Goal: Task Accomplishment & Management: Use online tool/utility

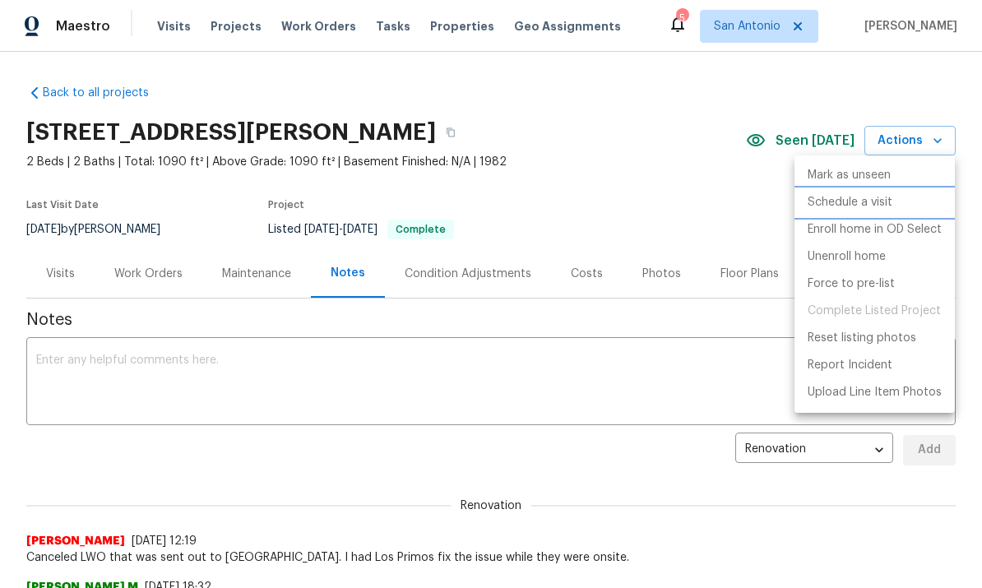
click at [856, 201] on p "Schedule a visit" at bounding box center [850, 202] width 85 height 17
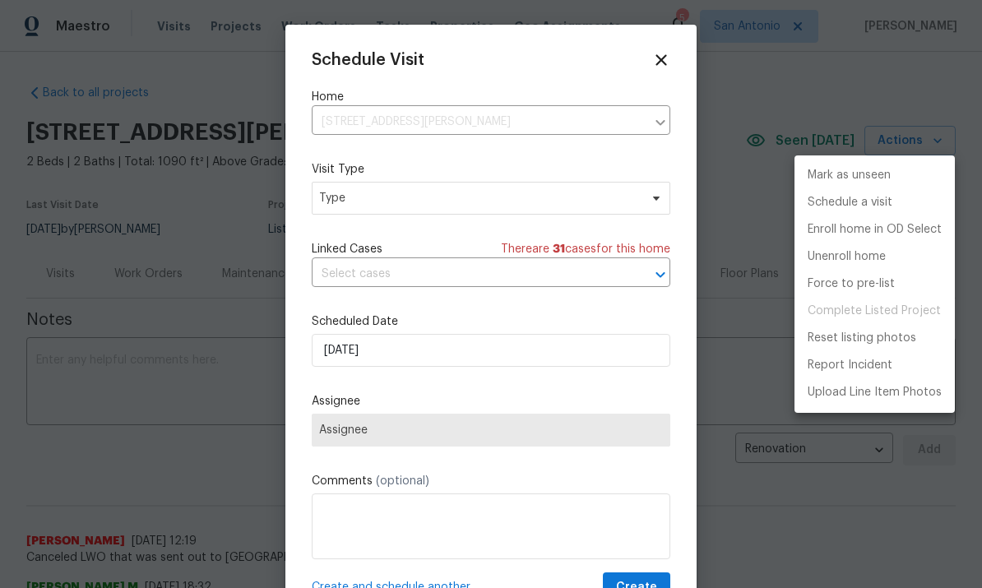
click at [434, 193] on div at bounding box center [491, 294] width 982 height 588
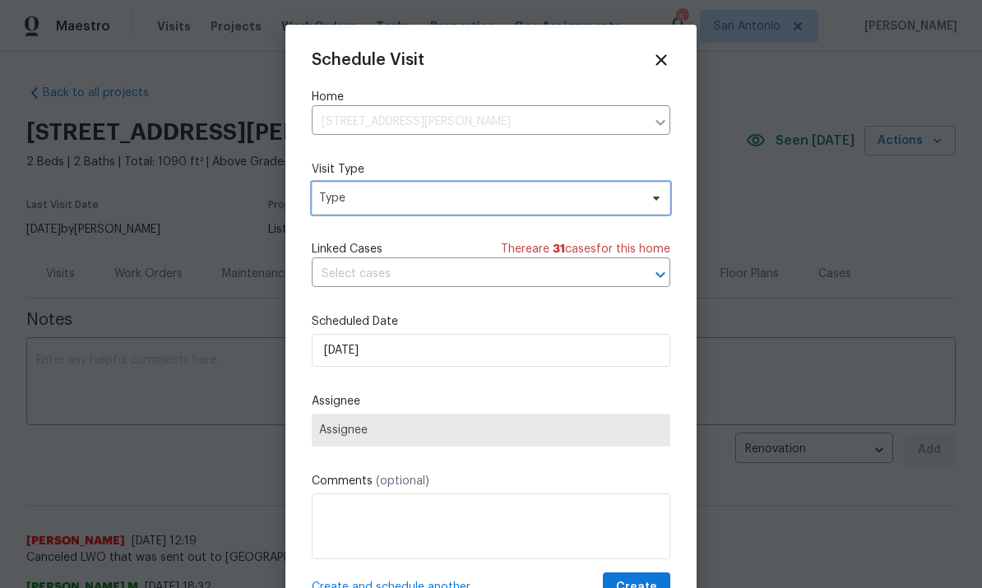
click at [650, 204] on icon at bounding box center [656, 198] width 13 height 13
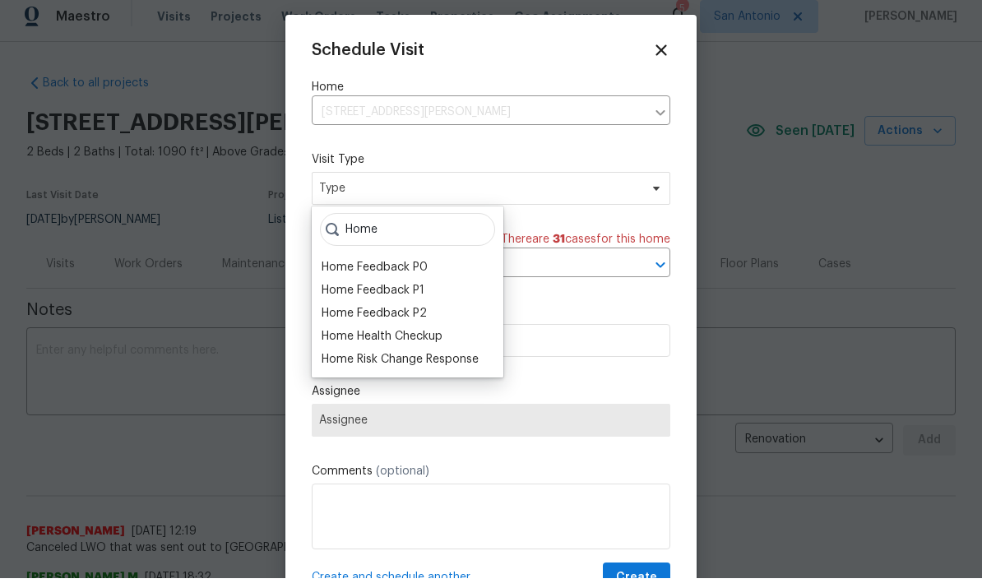
scroll to position [10, 0]
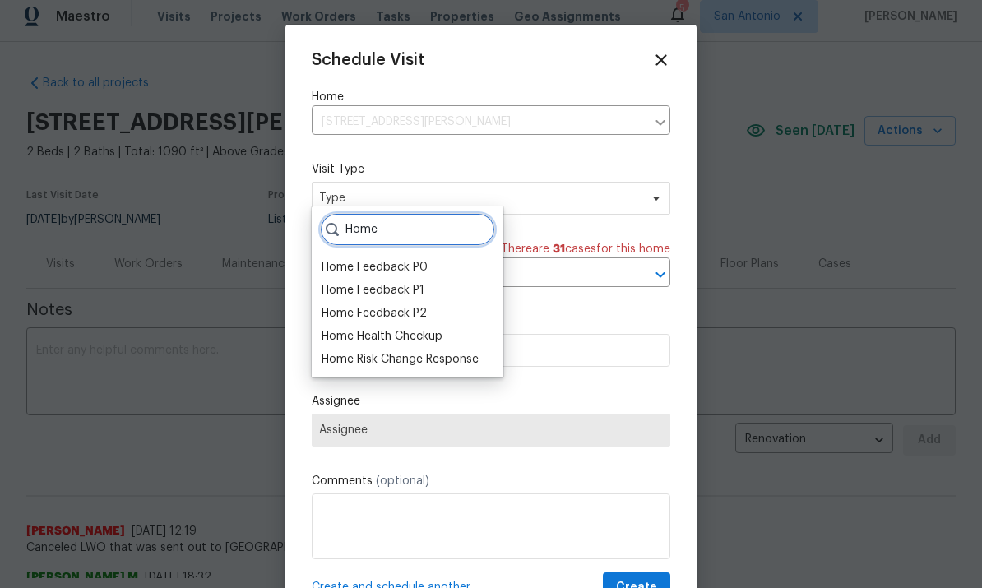
type input "Home"
click at [413, 341] on div "Home Health Checkup" at bounding box center [382, 336] width 121 height 16
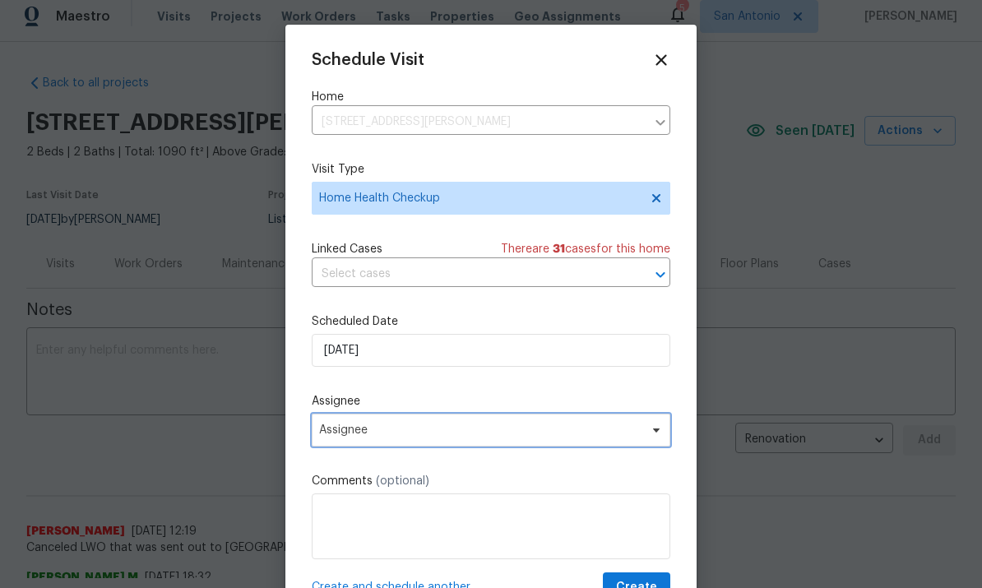
click at [644, 436] on span "Assignee" at bounding box center [491, 430] width 359 height 33
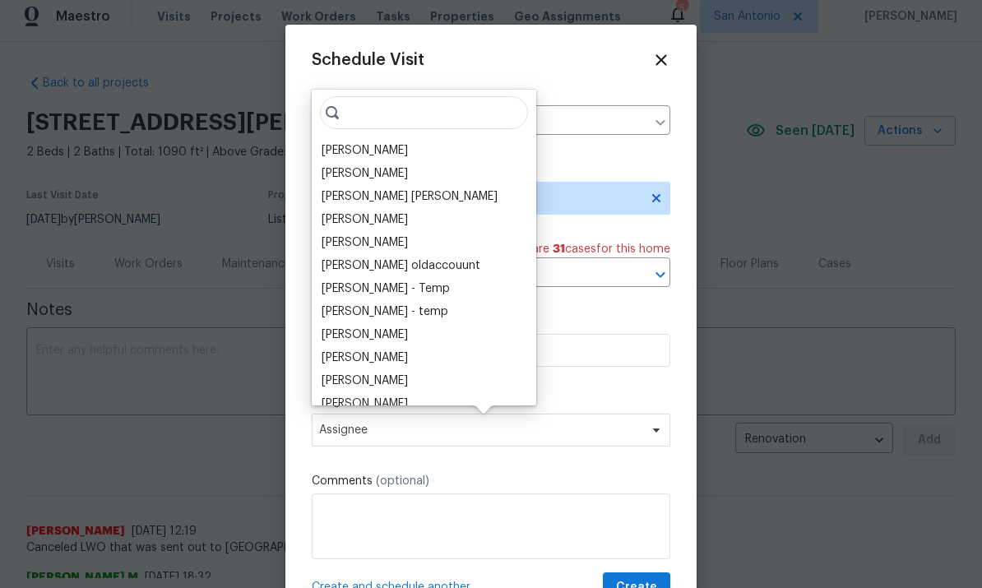
click at [357, 151] on div "[PERSON_NAME]" at bounding box center [365, 150] width 86 height 16
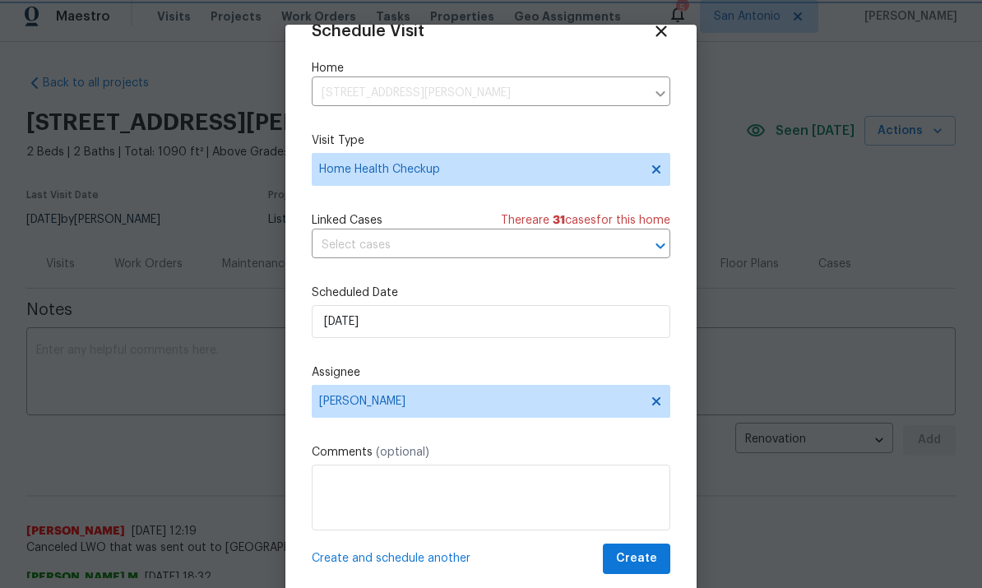
scroll to position [32, 0]
click at [651, 551] on span "Create" at bounding box center [636, 559] width 41 height 21
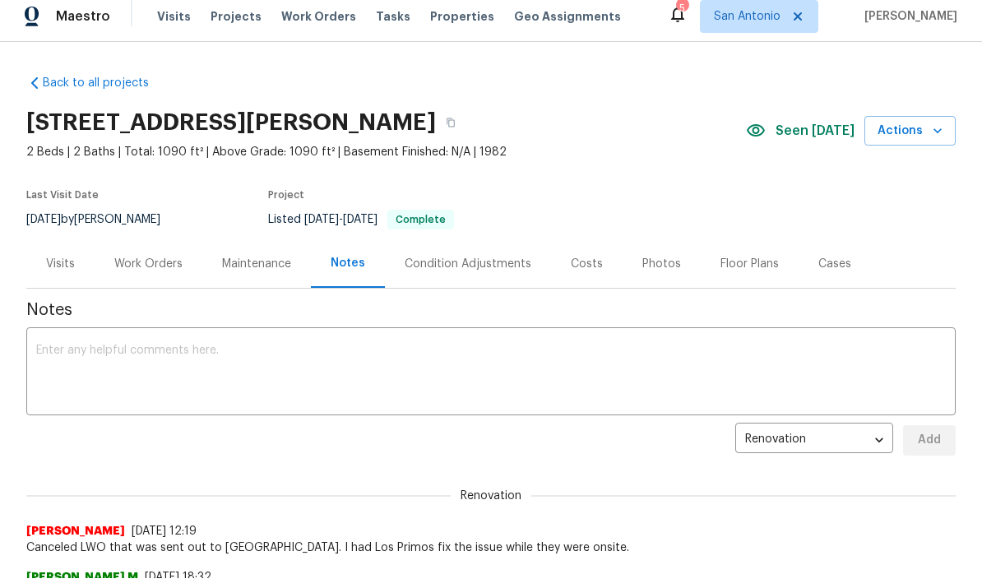
click at [936, 130] on icon "button" at bounding box center [938, 130] width 8 height 5
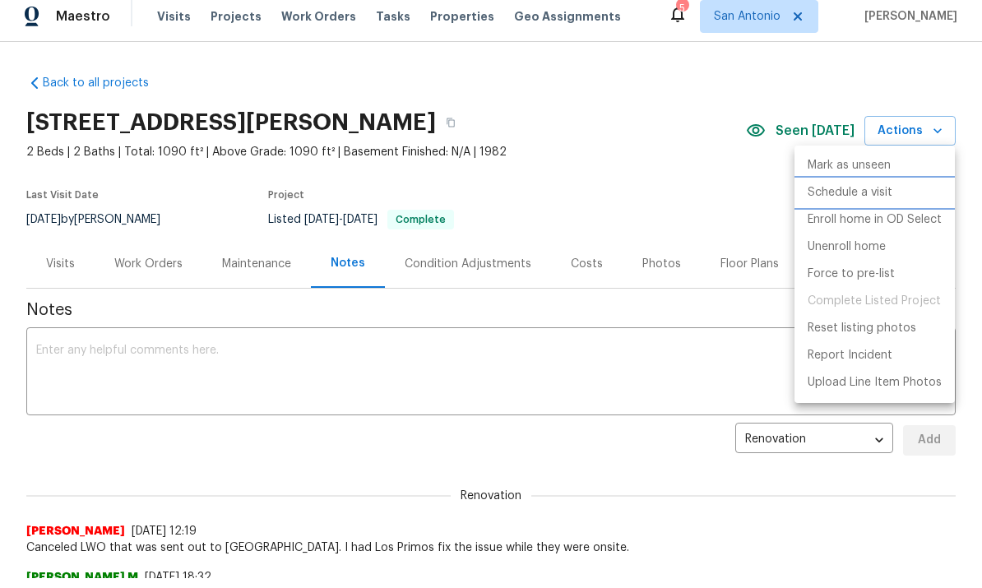
click at [856, 194] on p "Schedule a visit" at bounding box center [850, 192] width 85 height 17
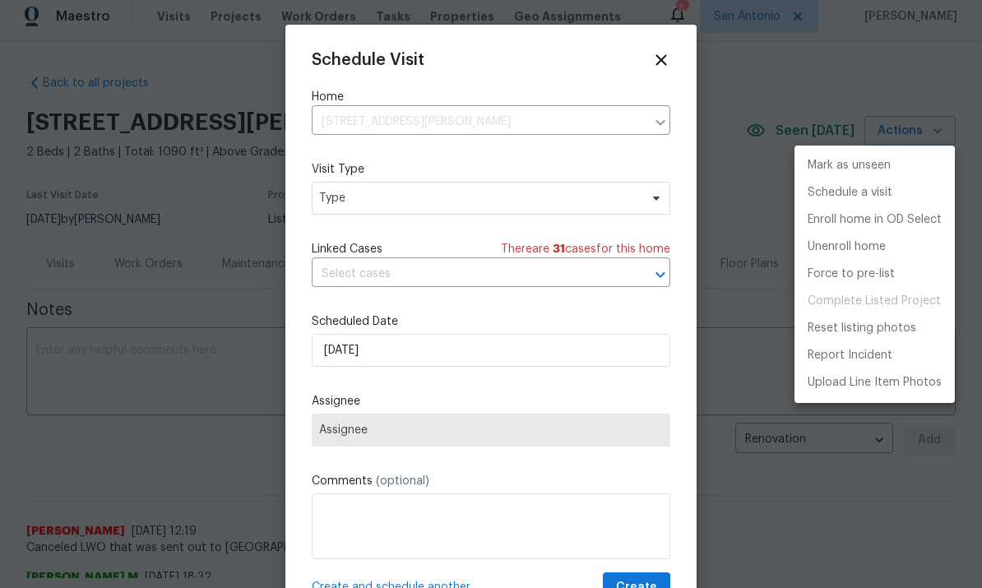
click at [448, 347] on div at bounding box center [491, 294] width 982 height 588
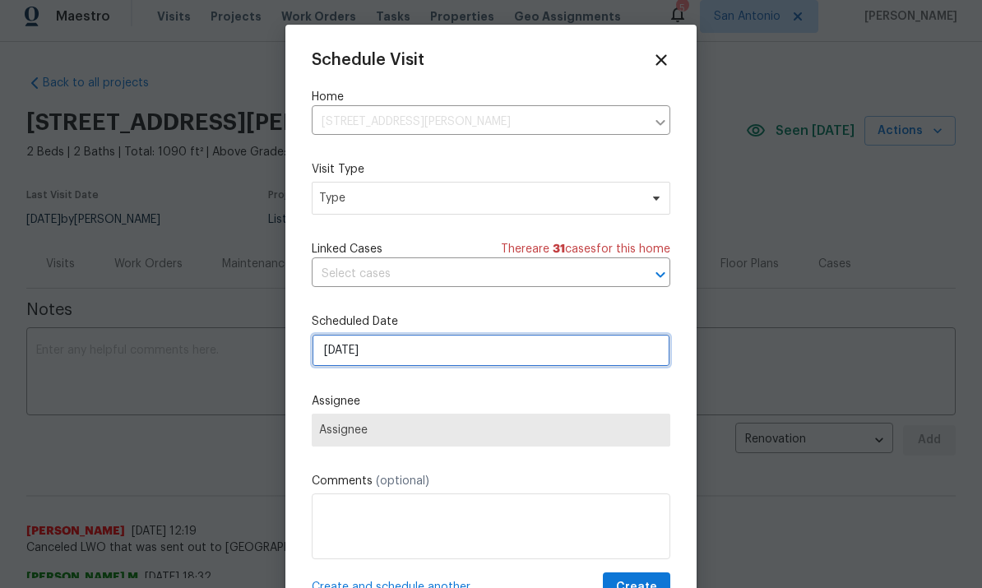
click at [471, 355] on input "8/13/2025" at bounding box center [491, 350] width 359 height 33
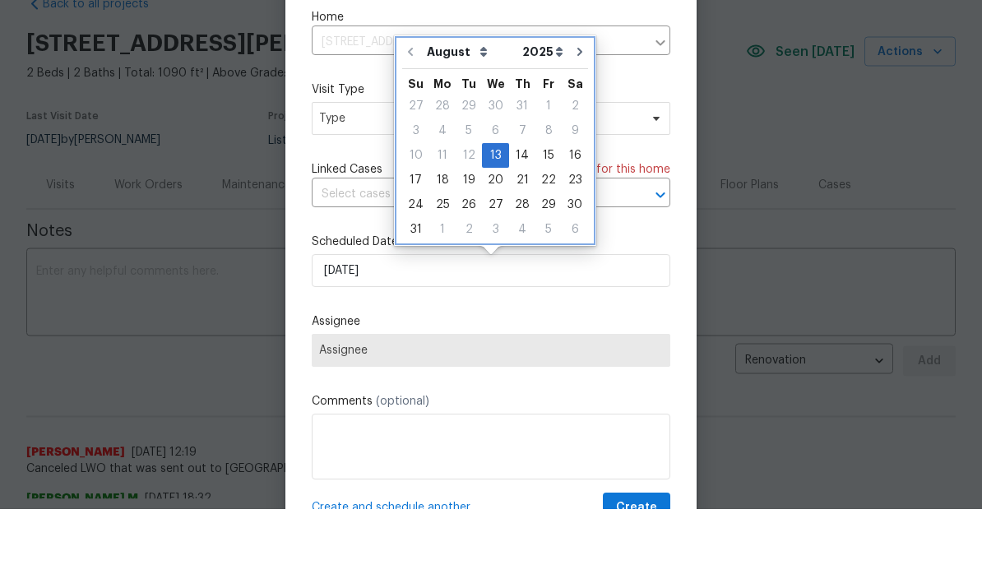
click at [575, 125] on icon "Go to next month" at bounding box center [579, 131] width 13 height 13
type input "9/13/2025"
select select "8"
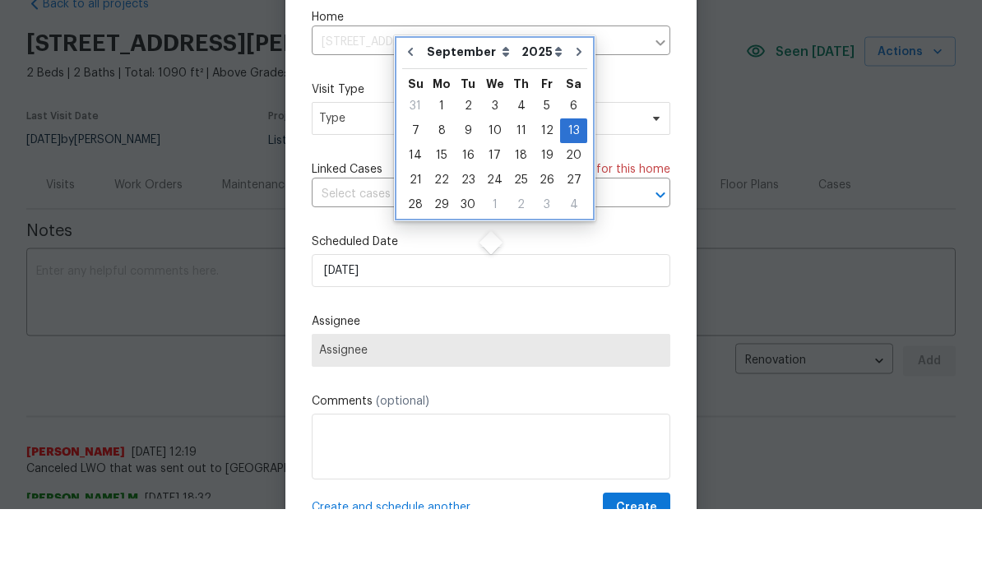
scroll to position [90, 0]
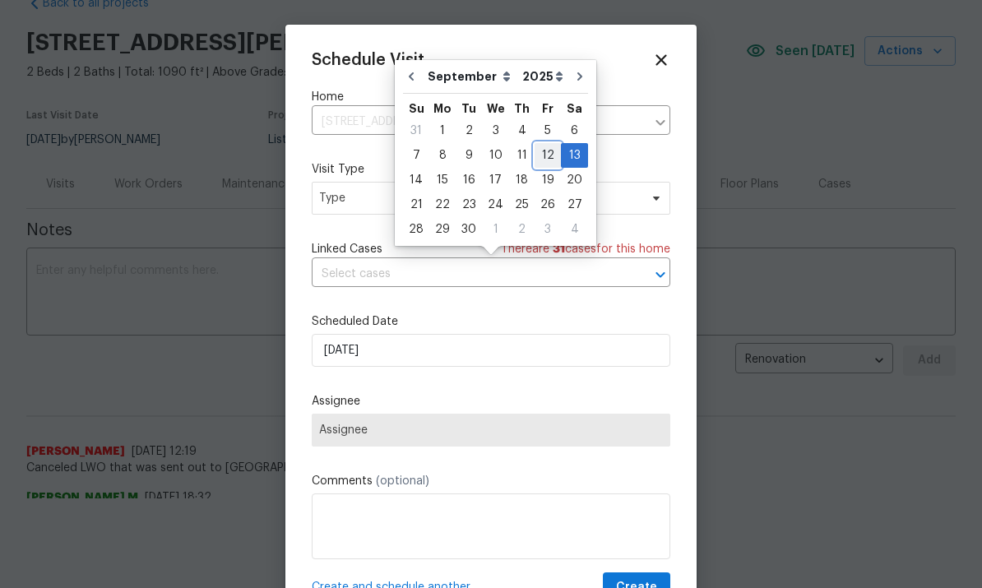
click at [546, 158] on div "12" at bounding box center [548, 155] width 26 height 23
type input "9/12/2025"
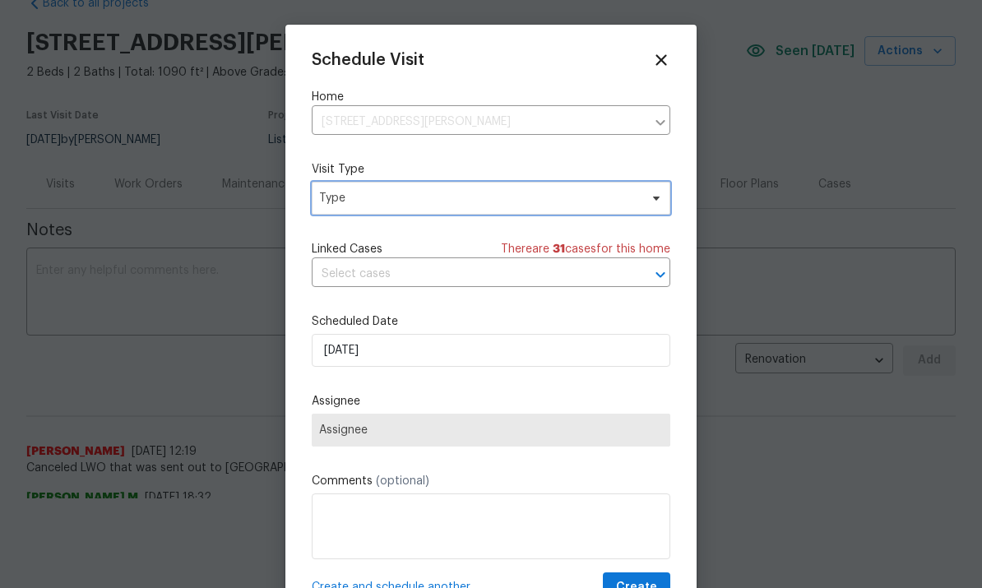
click at [645, 195] on span at bounding box center [654, 198] width 18 height 13
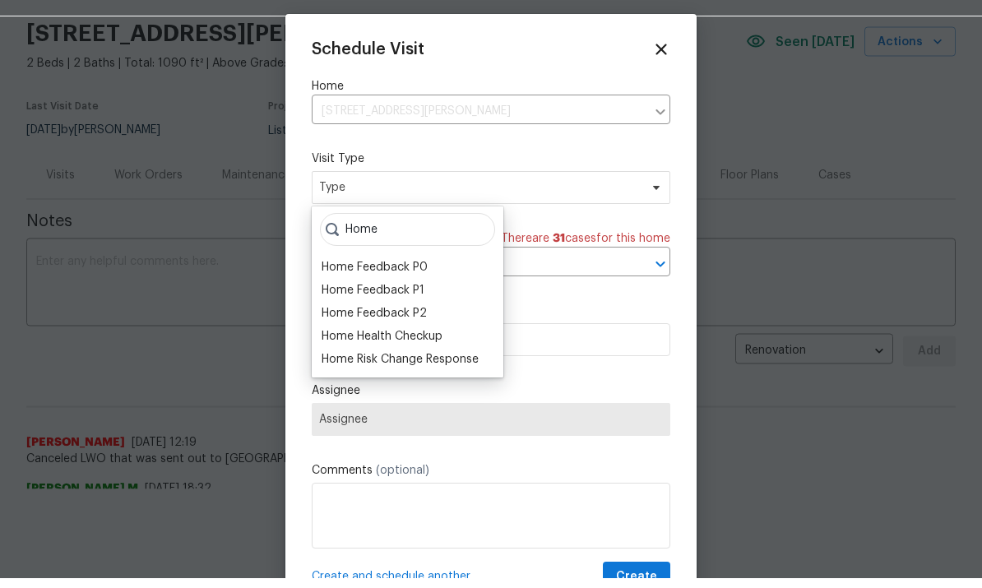
scroll to position [100, 0]
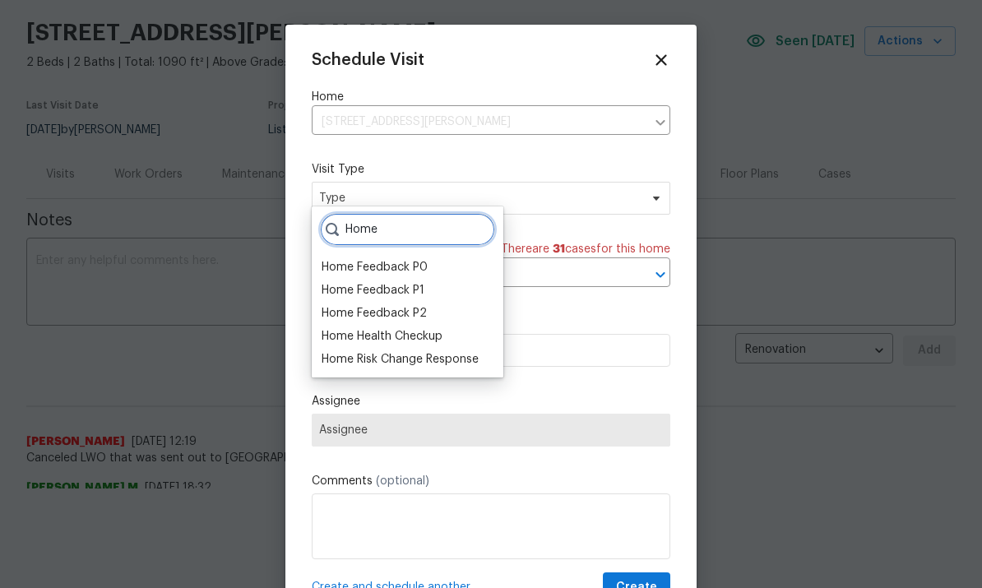
type input "Home"
click at [402, 332] on div "Home Health Checkup" at bounding box center [382, 336] width 121 height 16
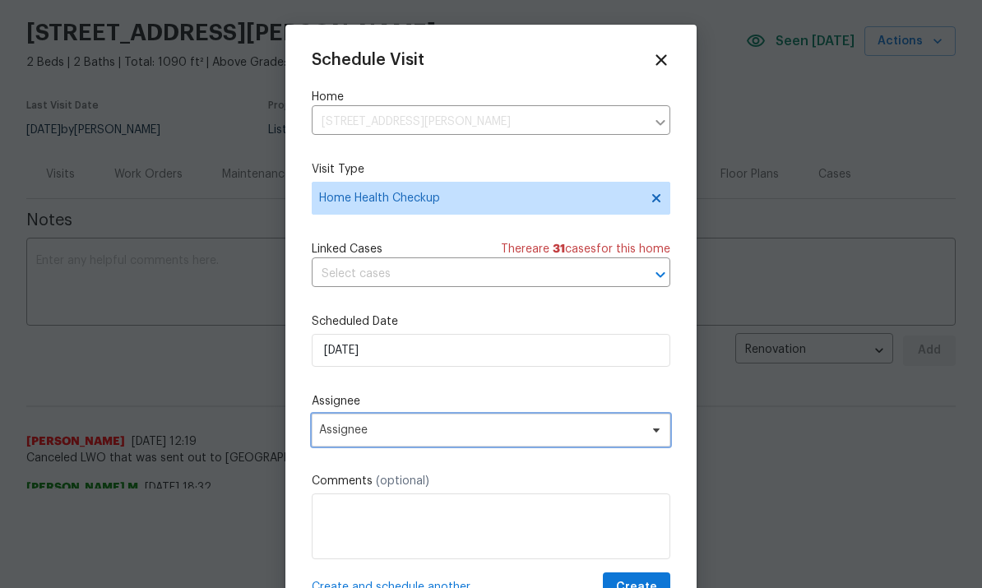
click at [652, 434] on icon at bounding box center [656, 430] width 13 height 13
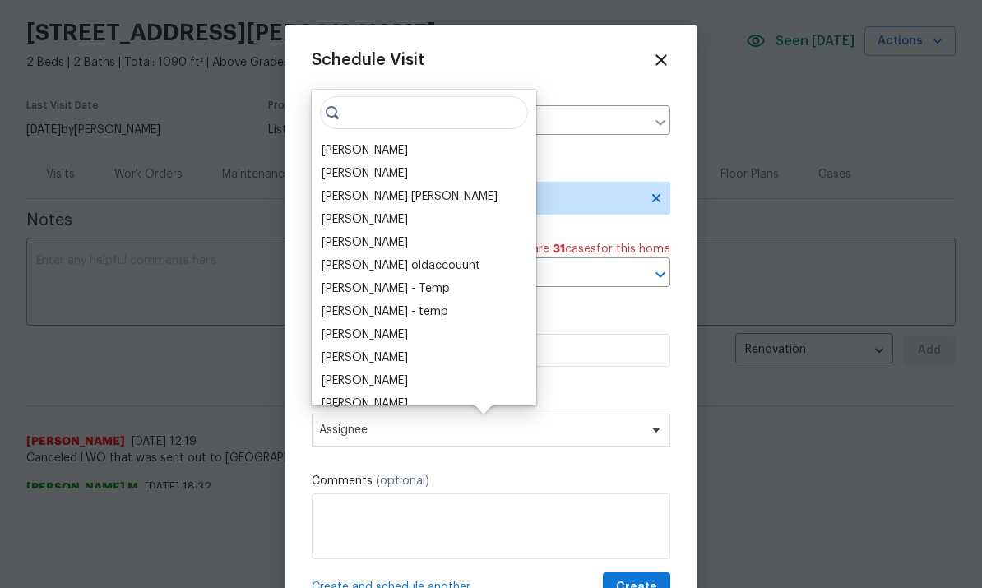
click at [371, 151] on div "[PERSON_NAME]" at bounding box center [365, 150] width 86 height 16
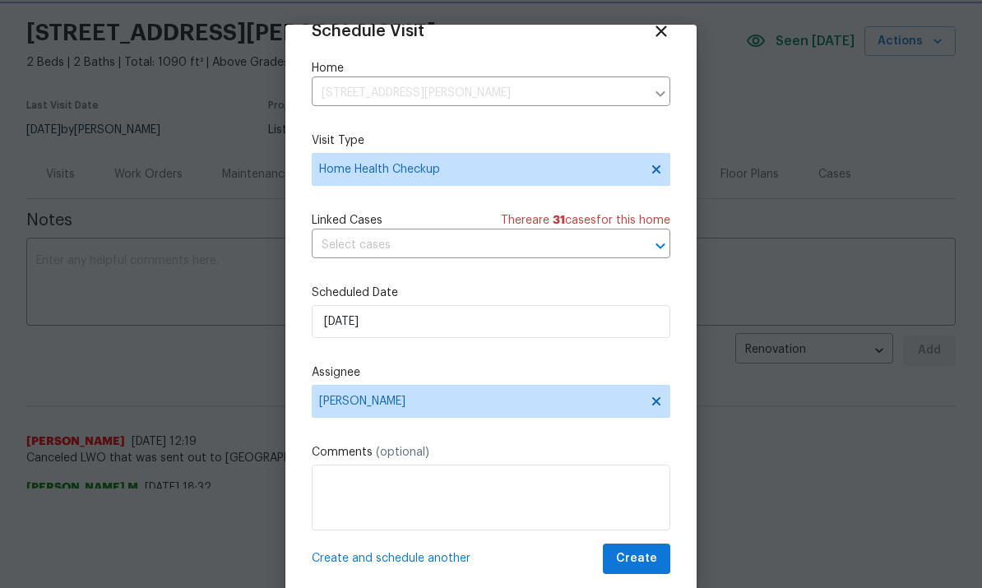
scroll to position [32, 0]
click at [646, 555] on span "Create" at bounding box center [636, 559] width 41 height 21
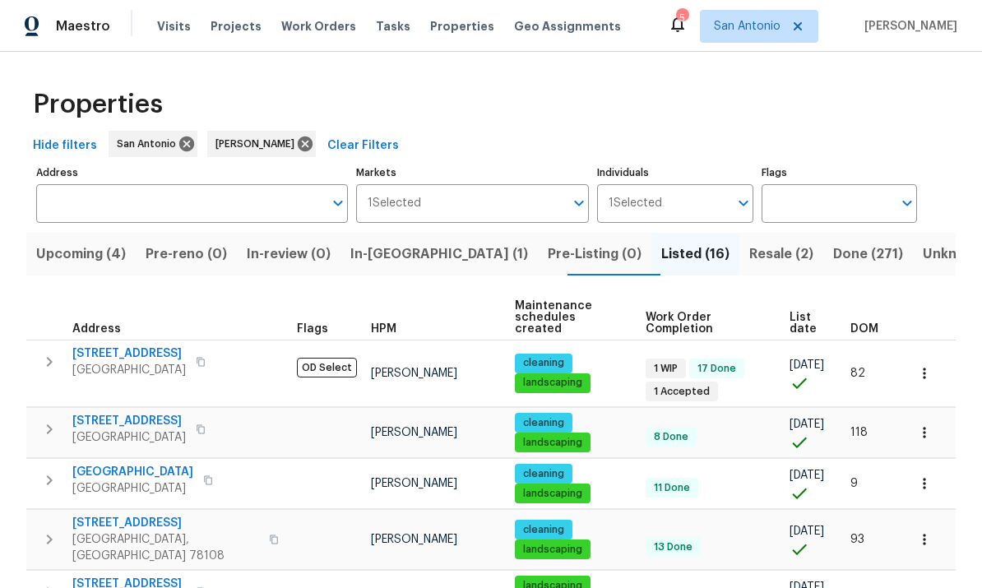
click at [108, 515] on span "737 Hightrail Rd" at bounding box center [165, 523] width 187 height 16
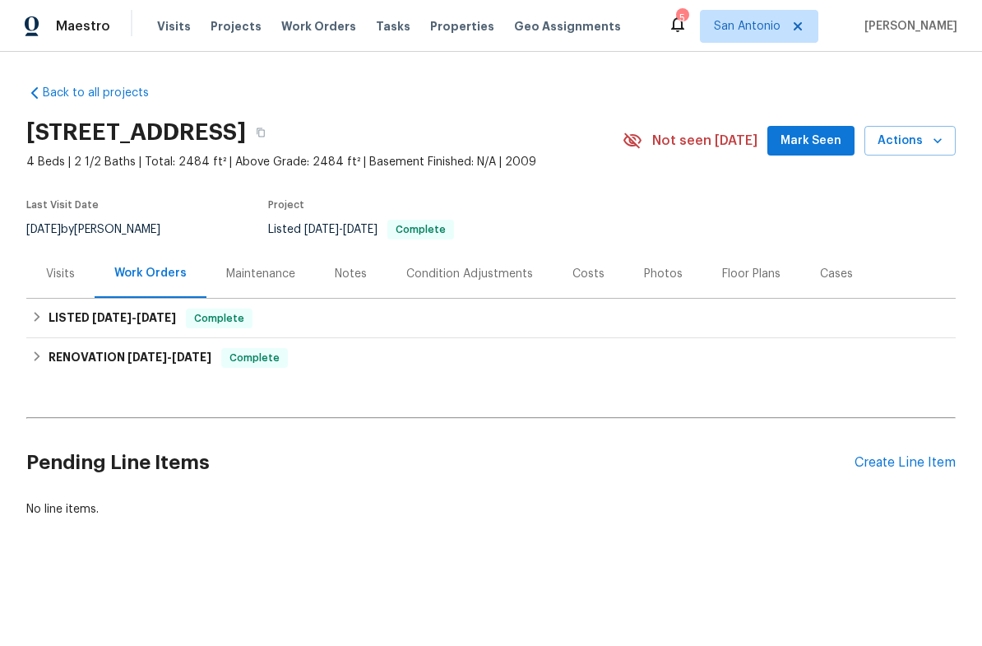
click at [814, 140] on span "Mark Seen" at bounding box center [811, 141] width 61 height 21
click at [935, 133] on icon "button" at bounding box center [938, 140] width 16 height 16
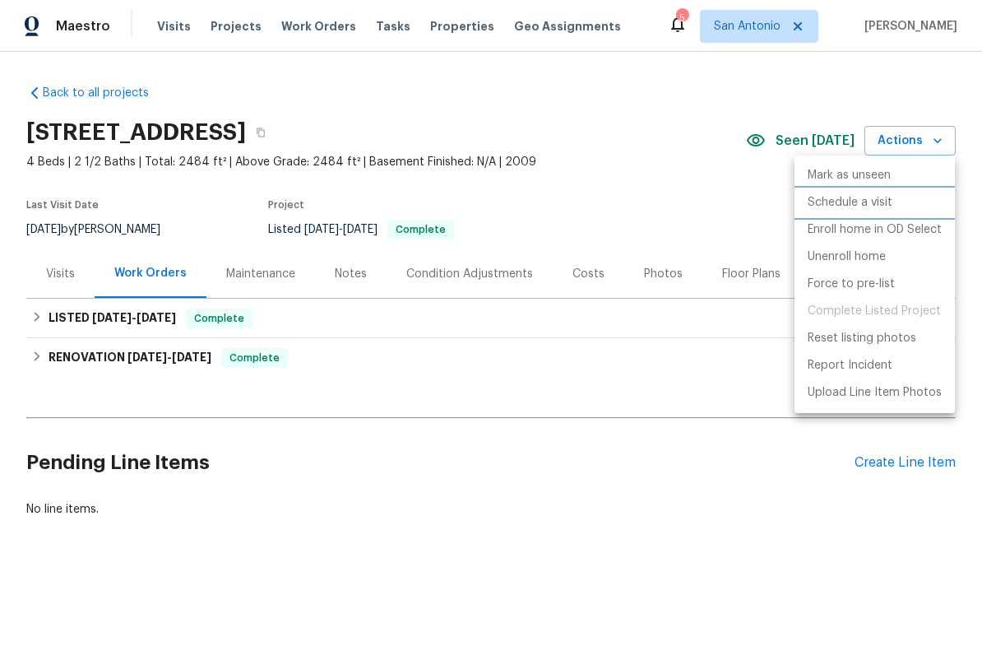
click at [843, 199] on p "Schedule a visit" at bounding box center [850, 202] width 85 height 17
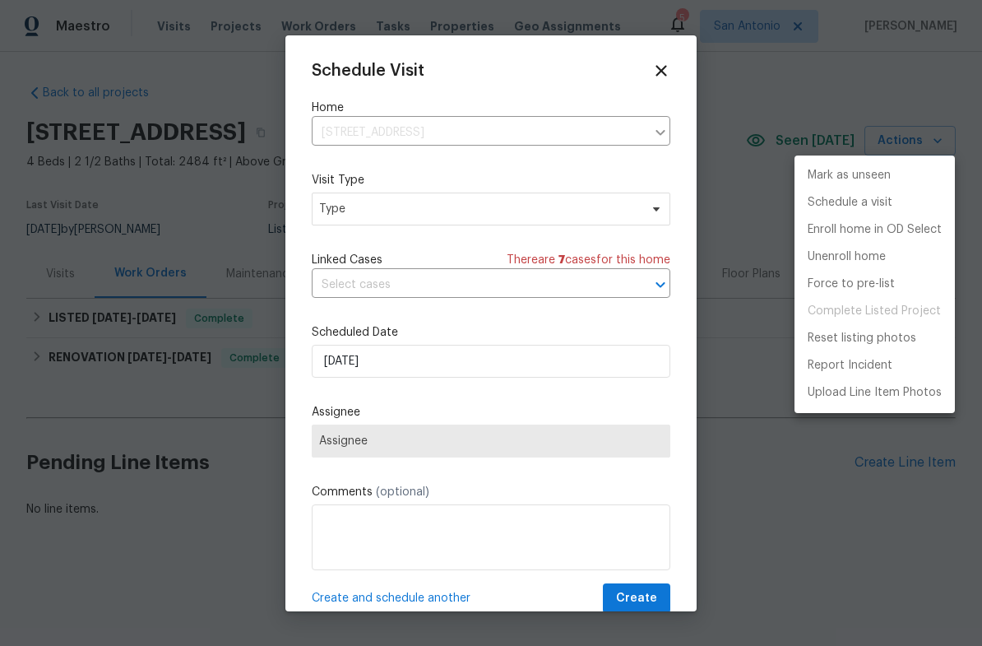
click at [485, 360] on div at bounding box center [491, 323] width 982 height 646
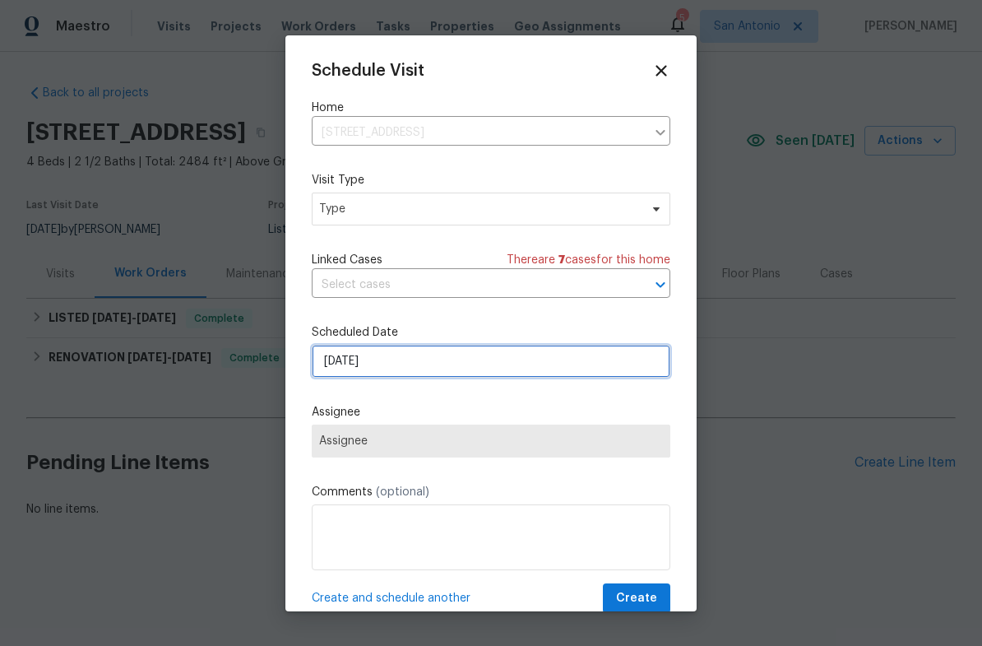
click at [461, 370] on input "8/13/2025" at bounding box center [491, 361] width 359 height 33
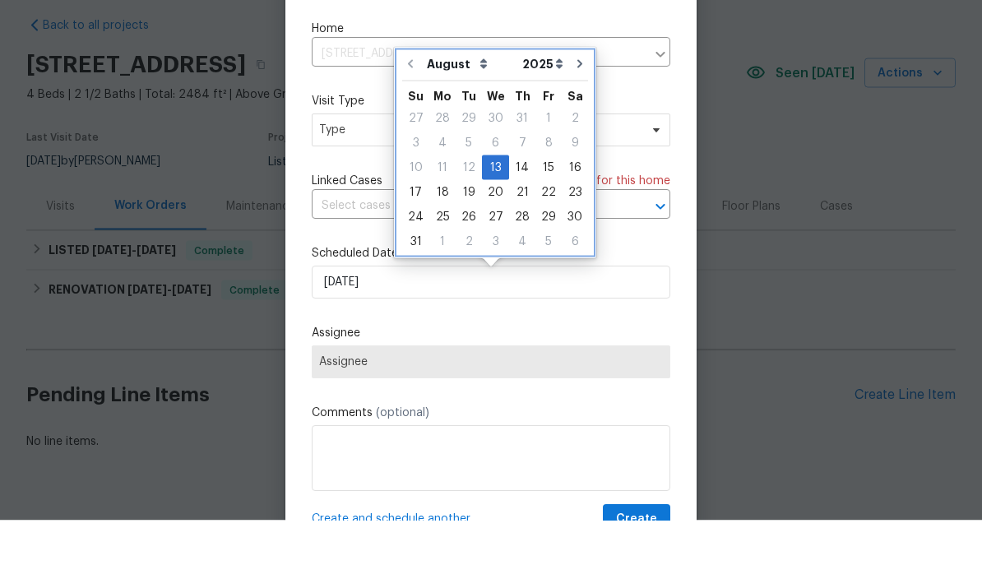
click at [573, 125] on icon "Go to next month" at bounding box center [579, 131] width 13 height 13
type input "9/13/2025"
select select "8"
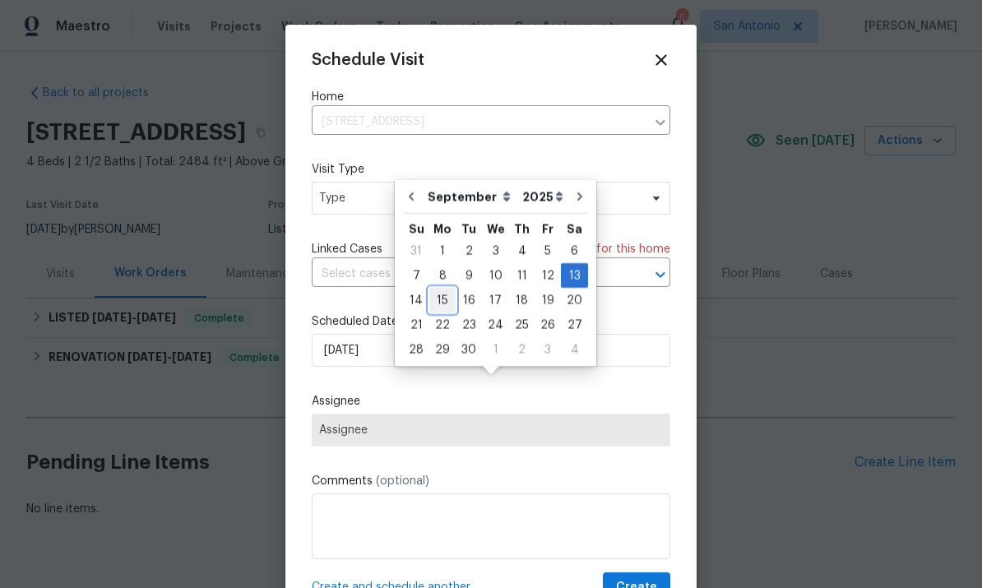
click at [438, 289] on div "15" at bounding box center [442, 300] width 26 height 23
type input "9/15/2025"
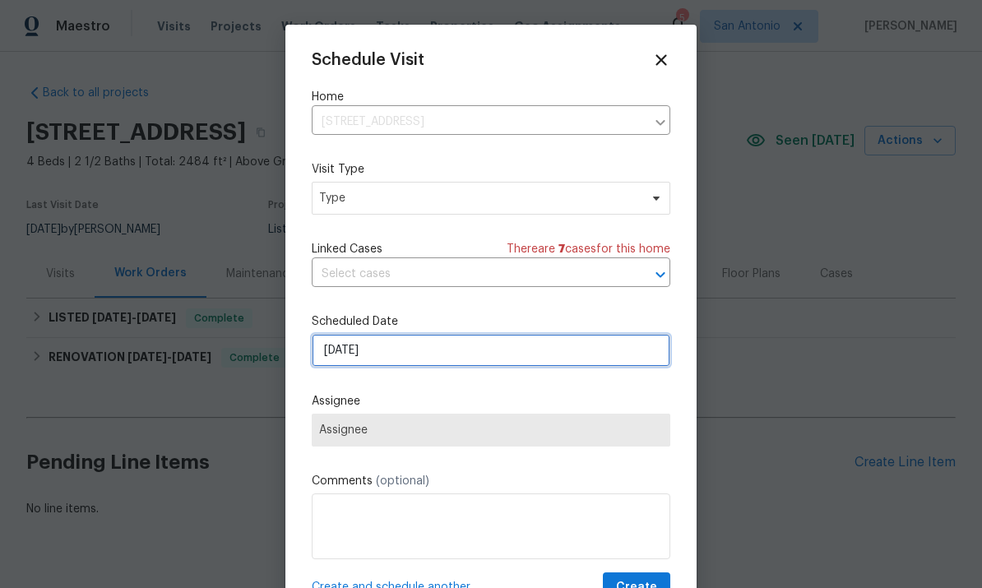
click at [415, 355] on input "9/15/2025" at bounding box center [491, 350] width 359 height 33
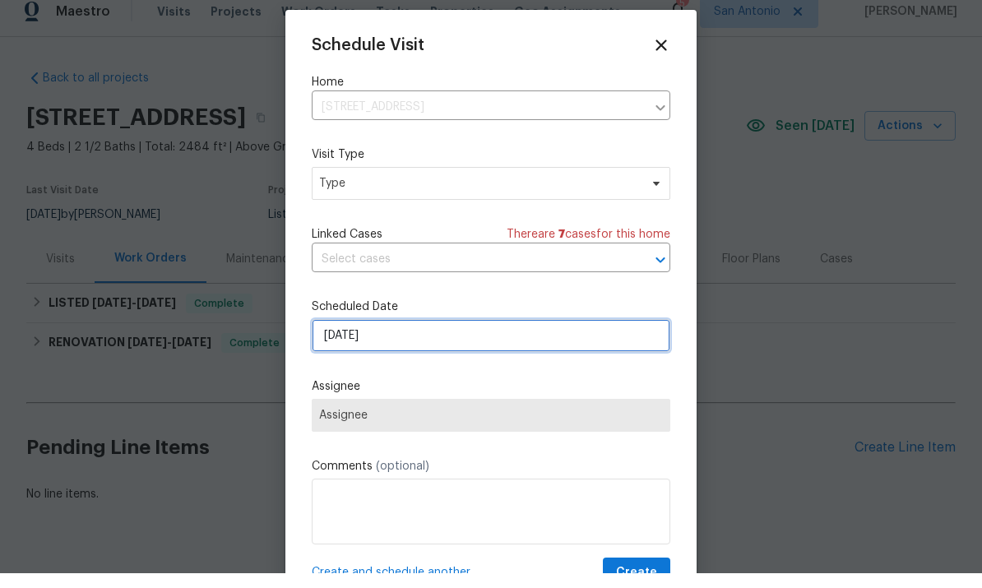
select select "8"
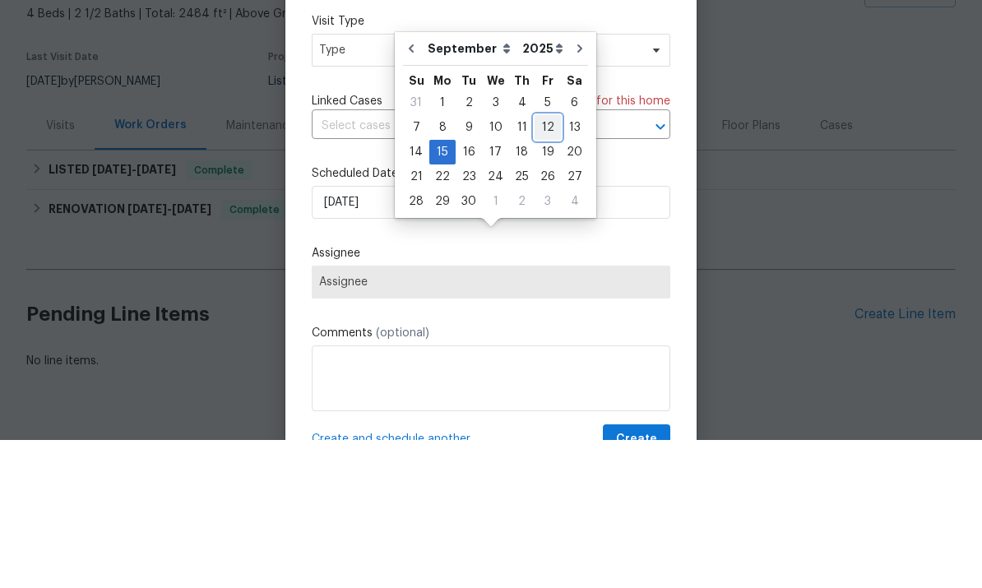
click at [545, 264] on div "12" at bounding box center [548, 275] width 26 height 23
type input "9/12/2025"
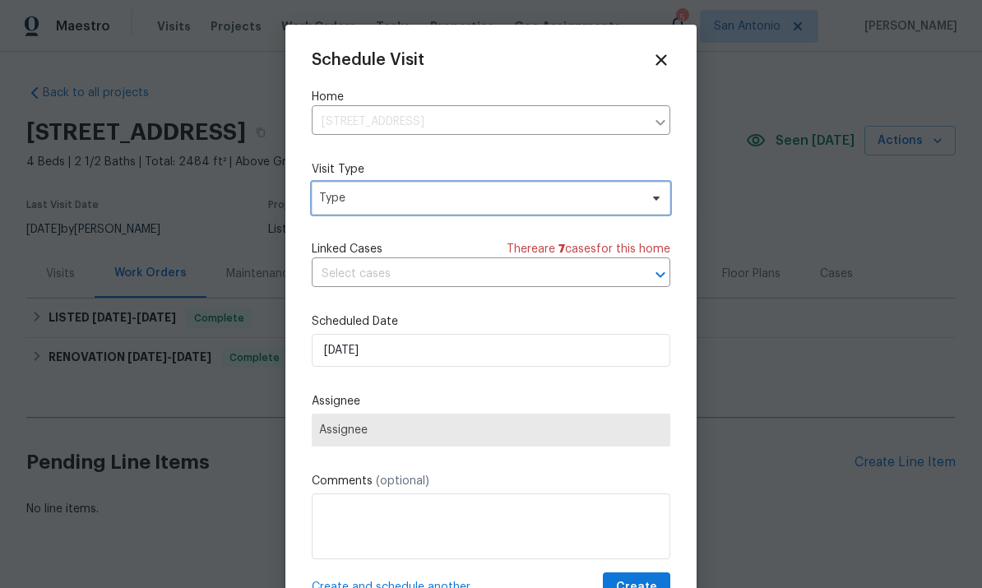
click at [476, 203] on span "Type" at bounding box center [479, 198] width 320 height 16
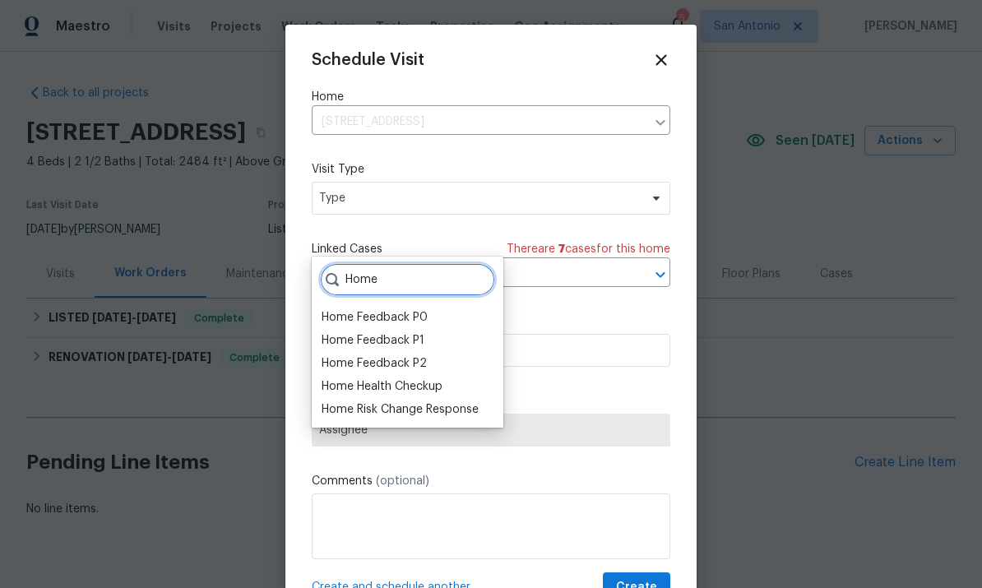
type input "Home"
click at [416, 378] on div "Home Health Checkup" at bounding box center [382, 386] width 121 height 16
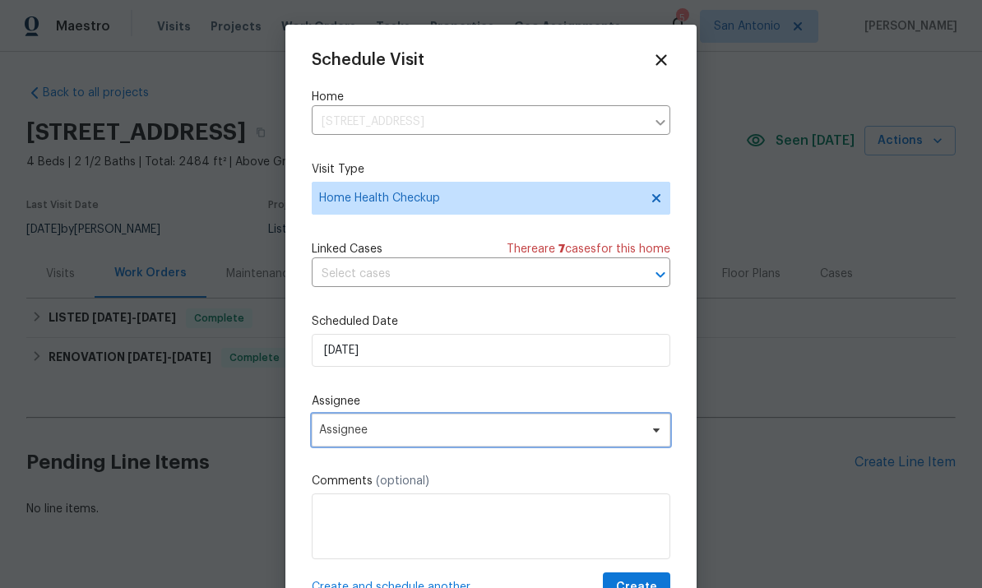
click at [599, 430] on span "Assignee" at bounding box center [480, 430] width 322 height 13
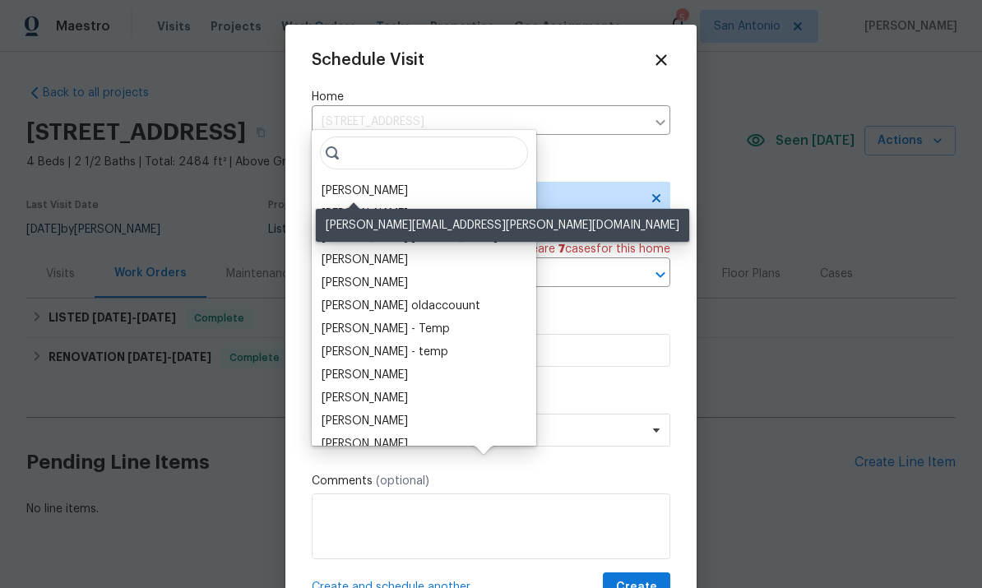
click at [364, 183] on div "[PERSON_NAME]" at bounding box center [365, 191] width 86 height 16
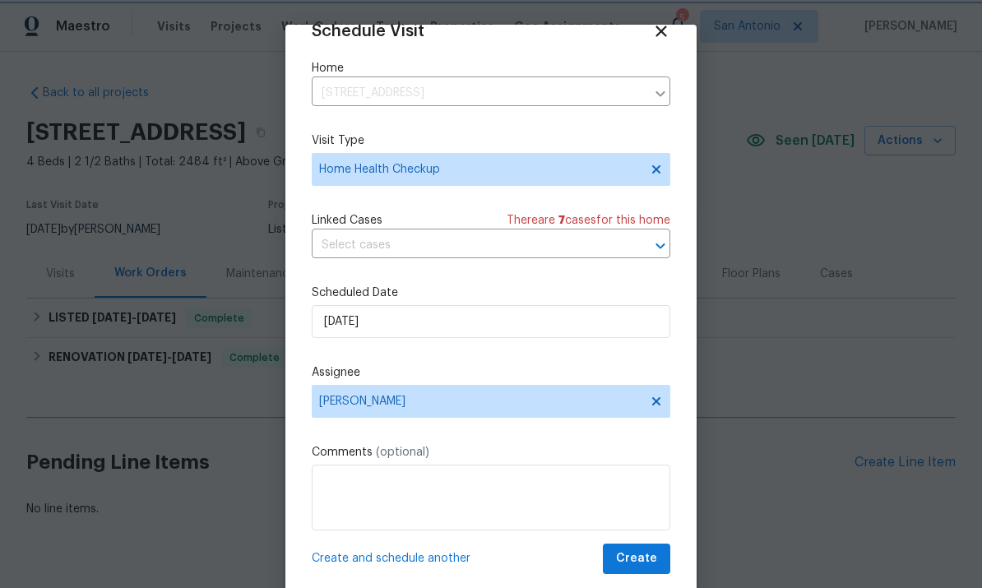
scroll to position [32, 0]
click at [647, 560] on span "Create" at bounding box center [636, 559] width 41 height 21
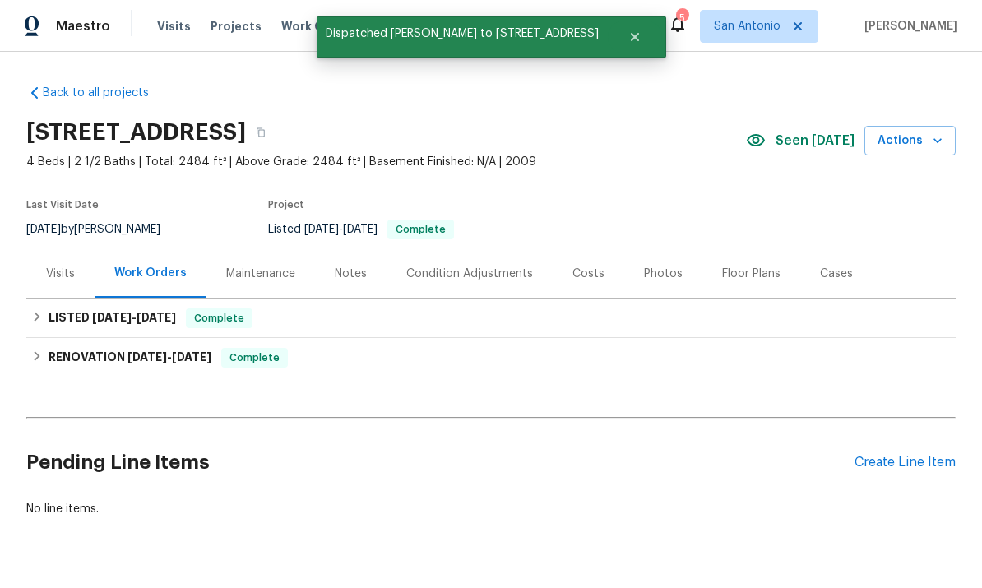
click at [349, 266] on div "Notes" at bounding box center [351, 274] width 32 height 16
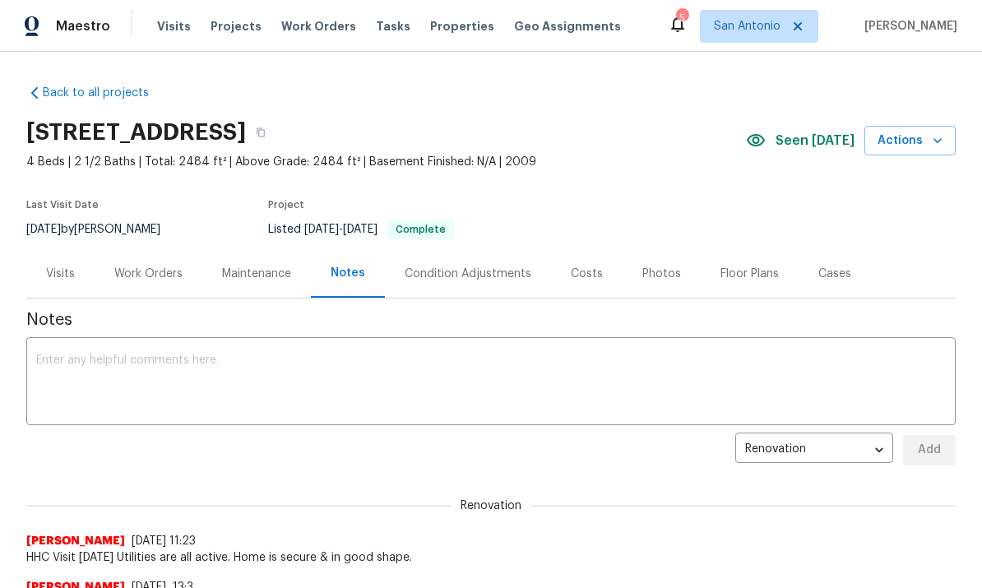
scroll to position [-2, 0]
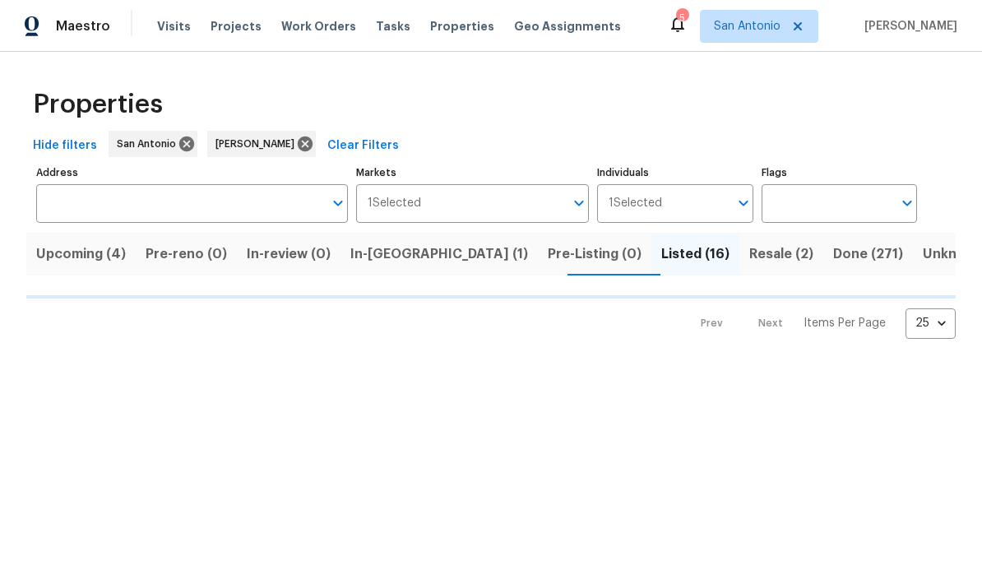
click at [81, 256] on span "Upcoming (4)" at bounding box center [81, 254] width 90 height 23
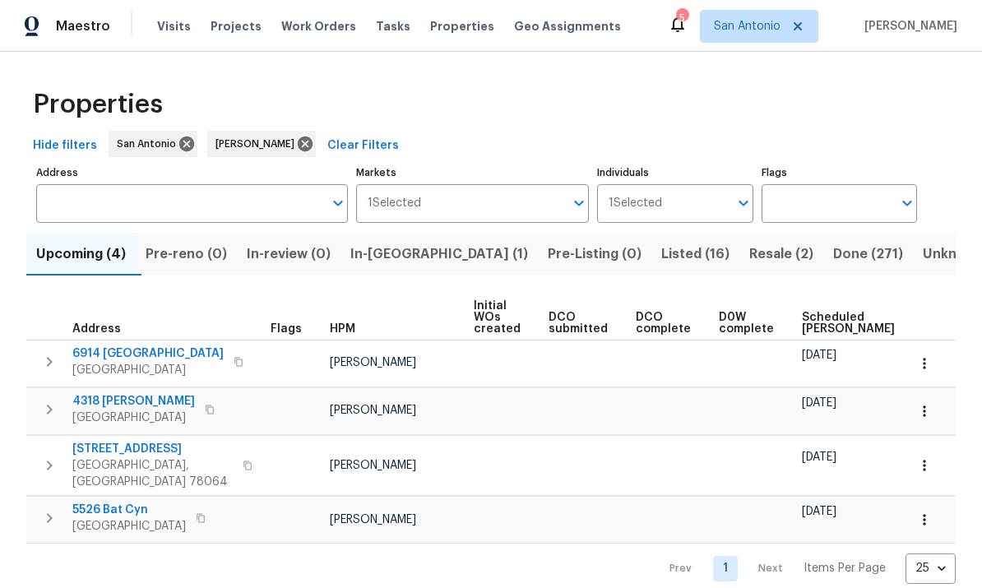
click at [389, 257] on span "In-[GEOGRAPHIC_DATA] (1)" at bounding box center [439, 254] width 178 height 23
